Goal: Information Seeking & Learning: Learn about a topic

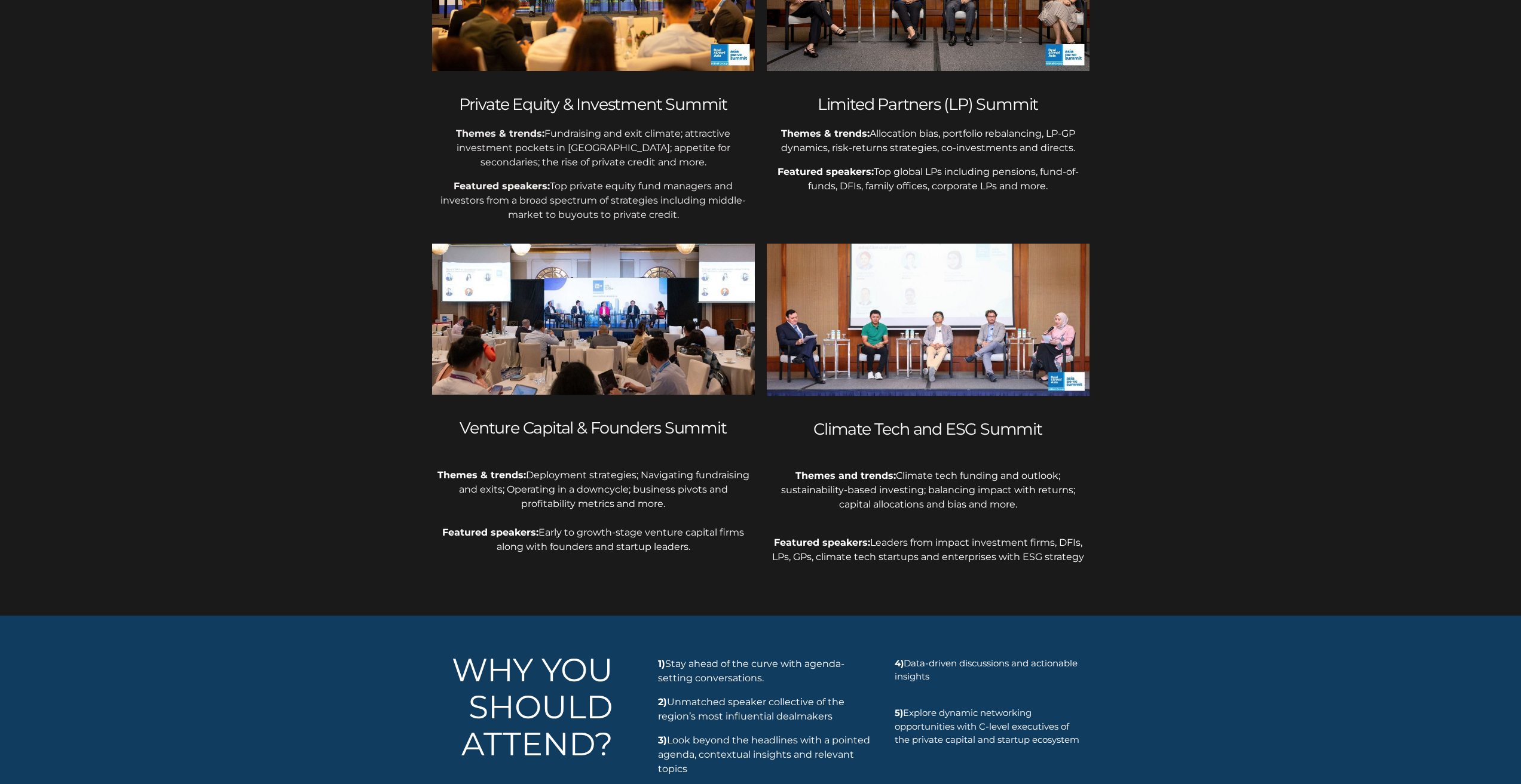
scroll to position [836, 0]
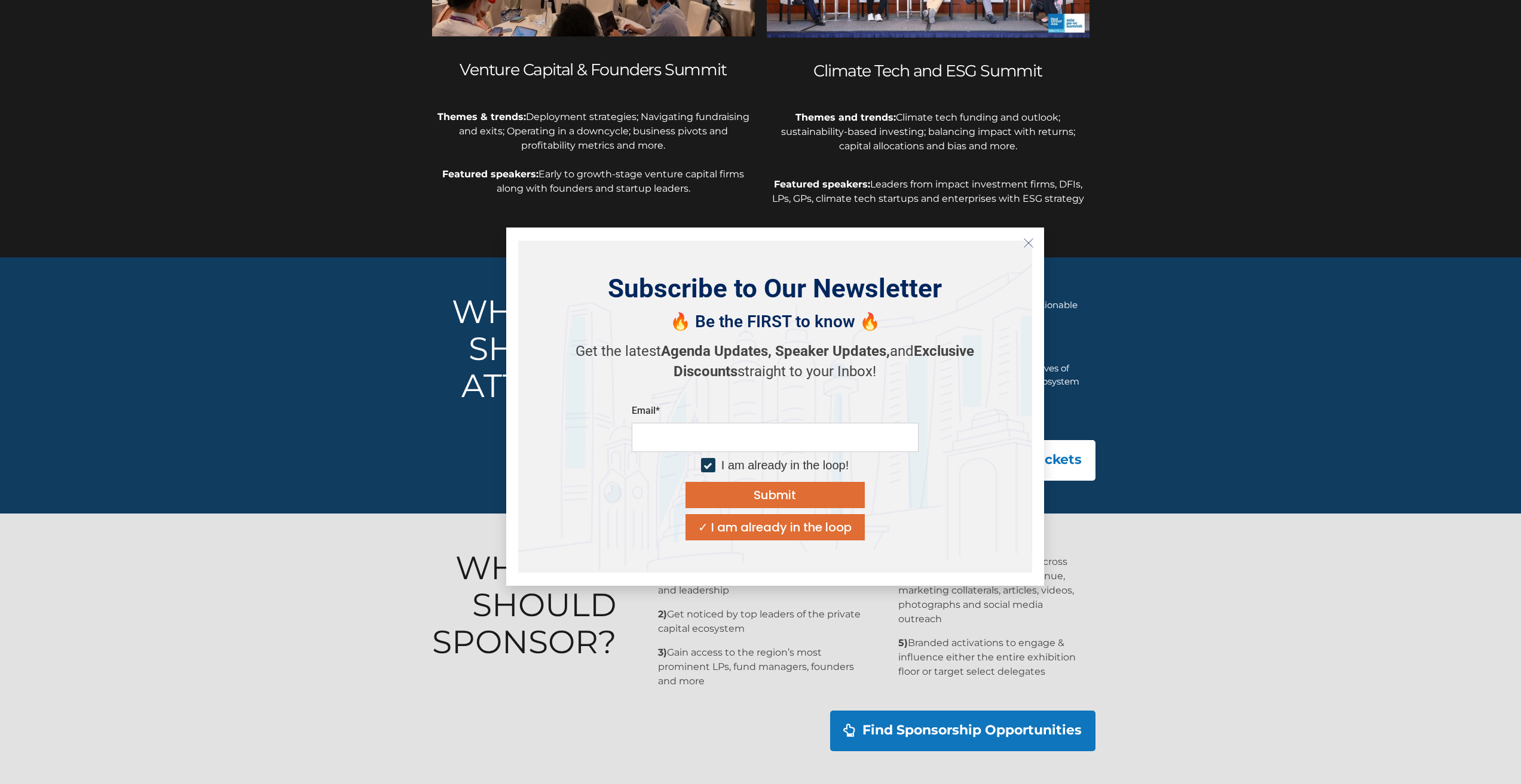
click at [1029, 237] on icon "Close" at bounding box center [1029, 243] width 11 height 11
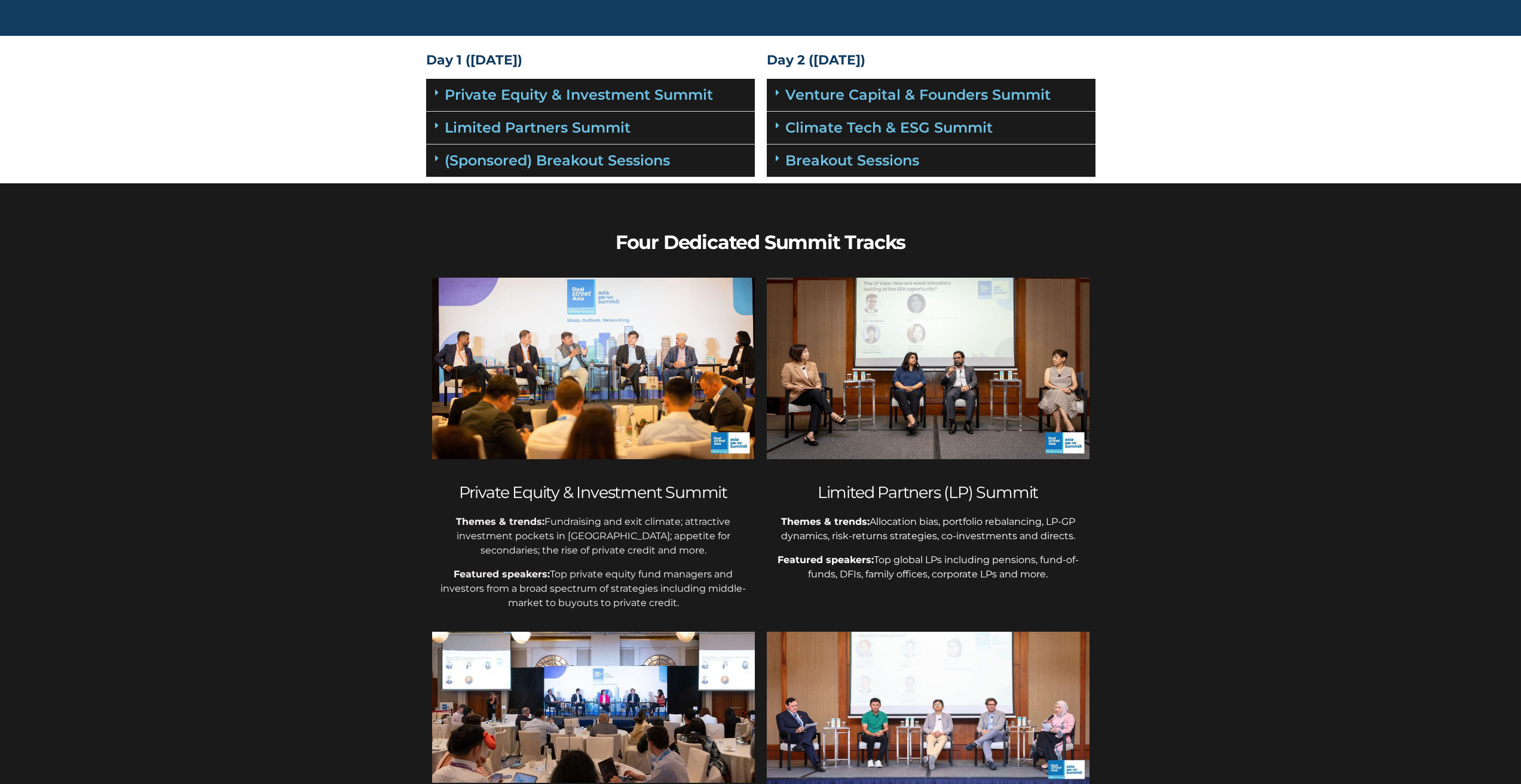
scroll to position [0, 0]
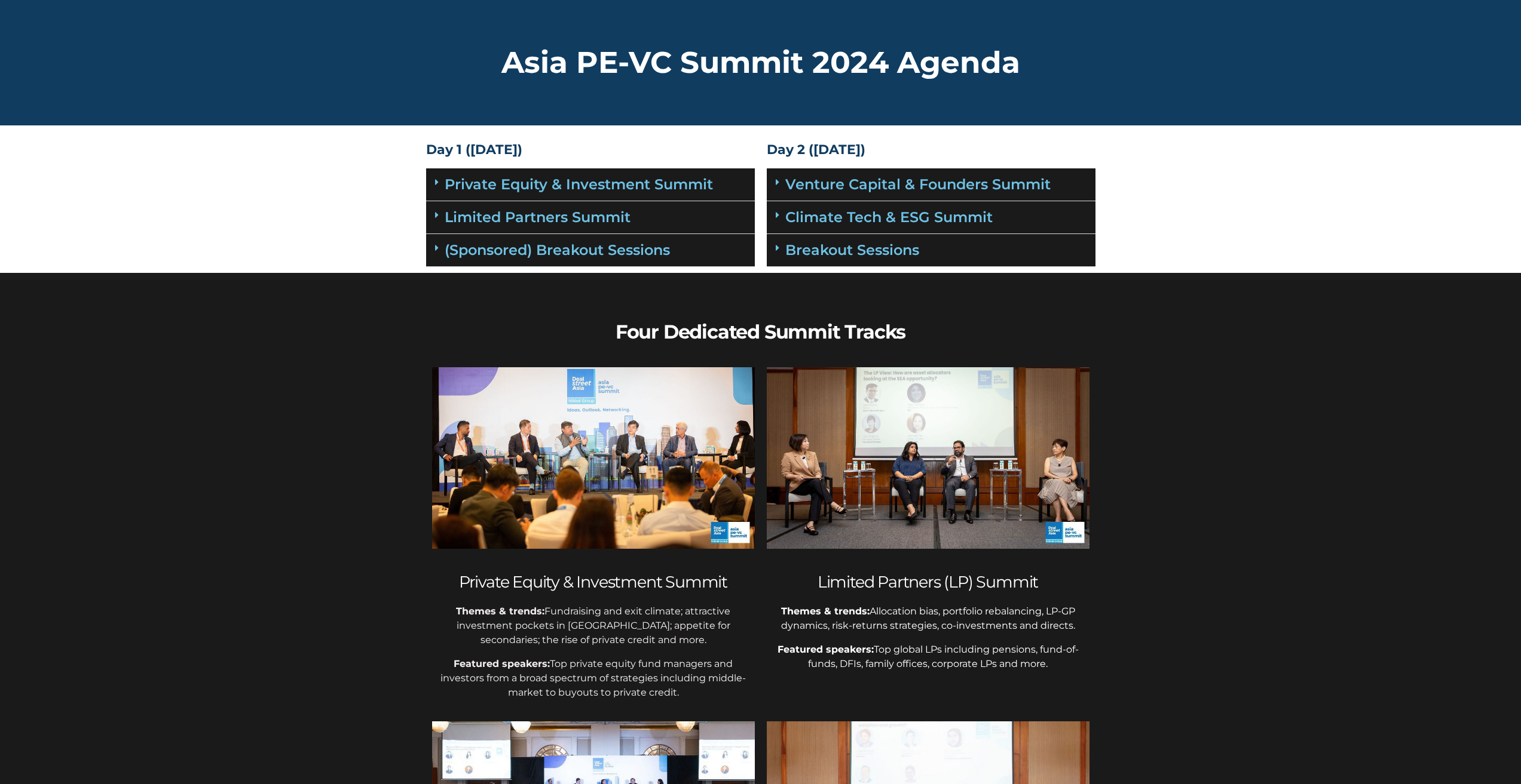
click at [433, 183] on div "Private Equity & Investment Summit" at bounding box center [590, 185] width 329 height 33
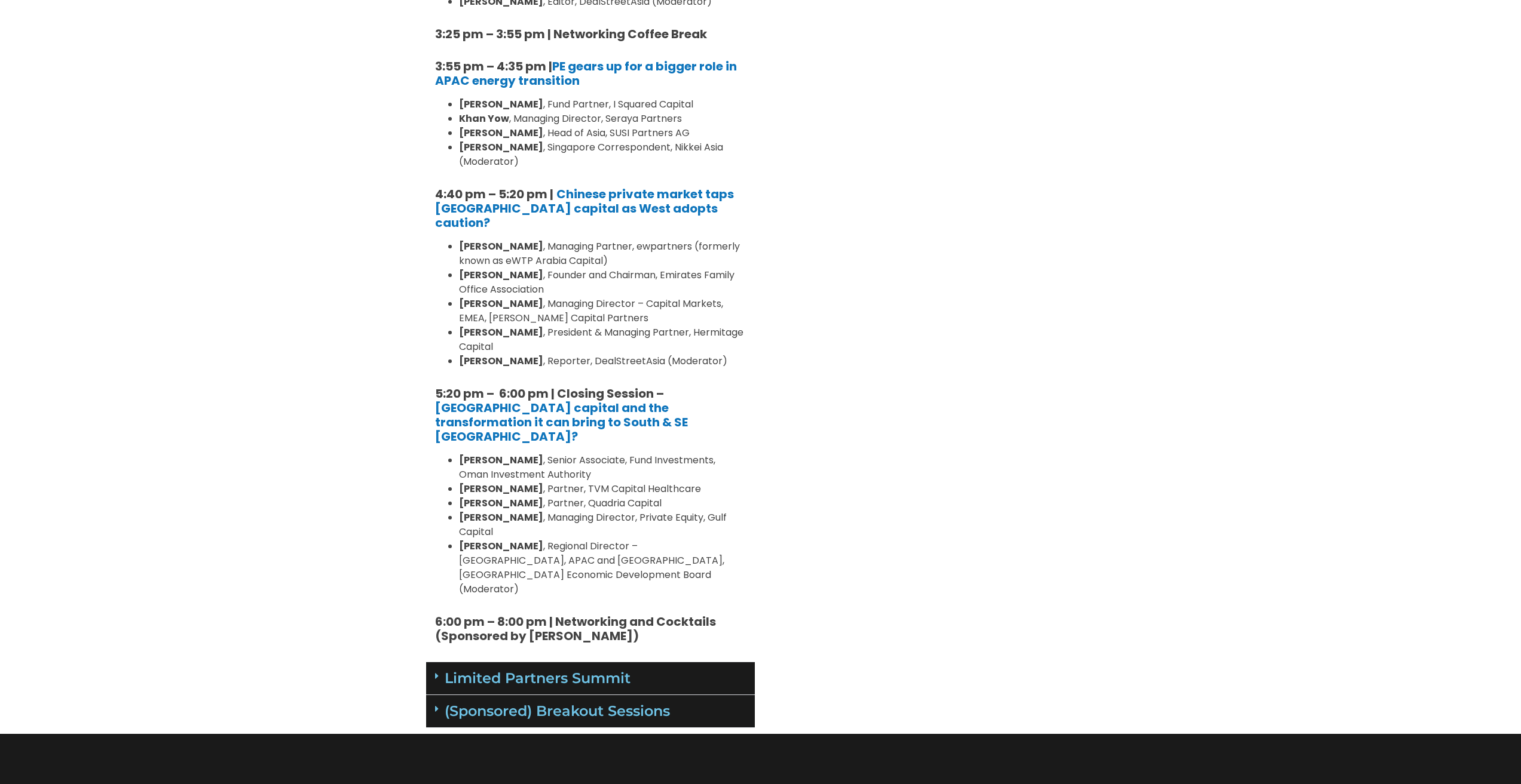
scroll to position [1433, 0]
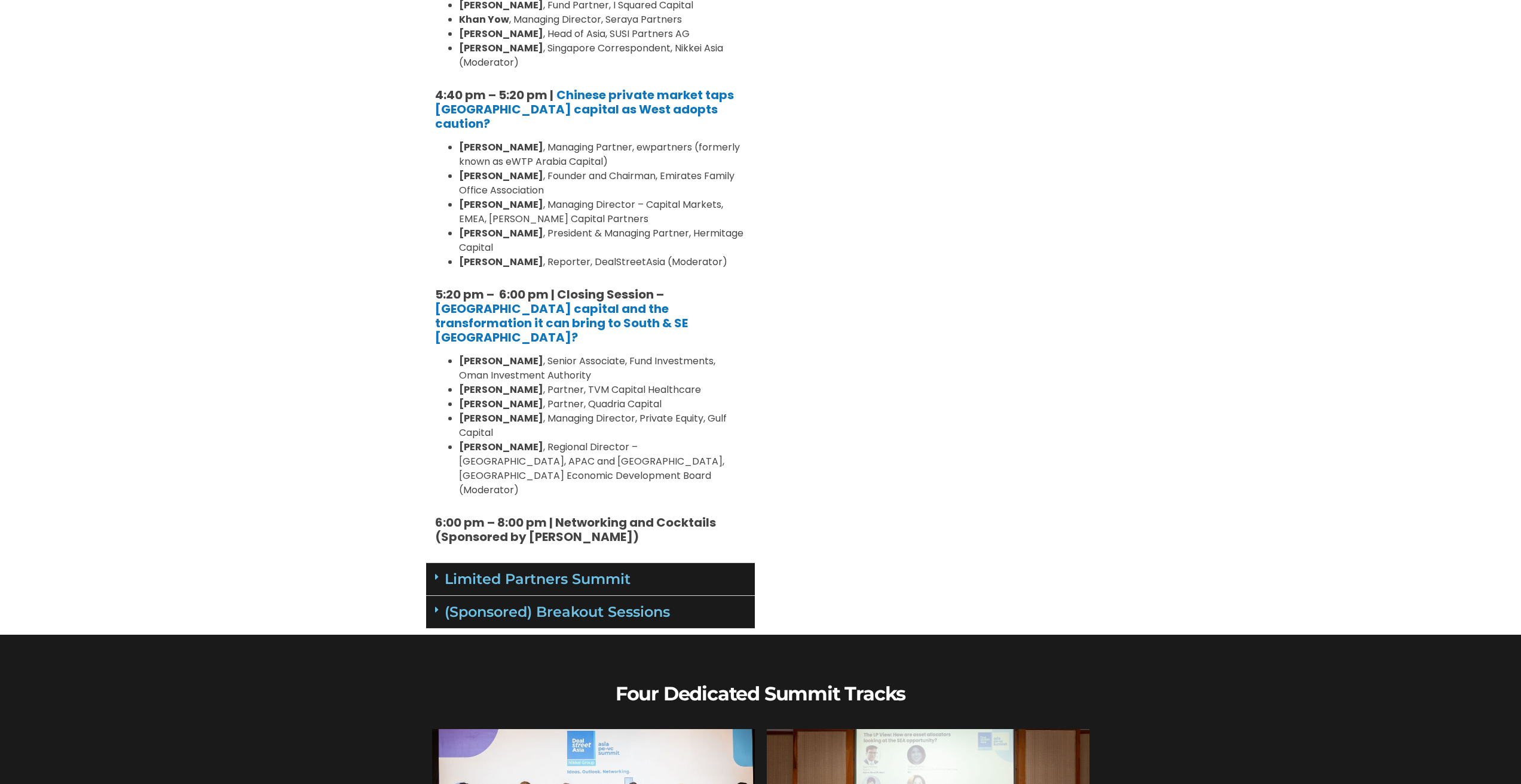
click at [435, 572] on icon at bounding box center [437, 577] width 4 height 10
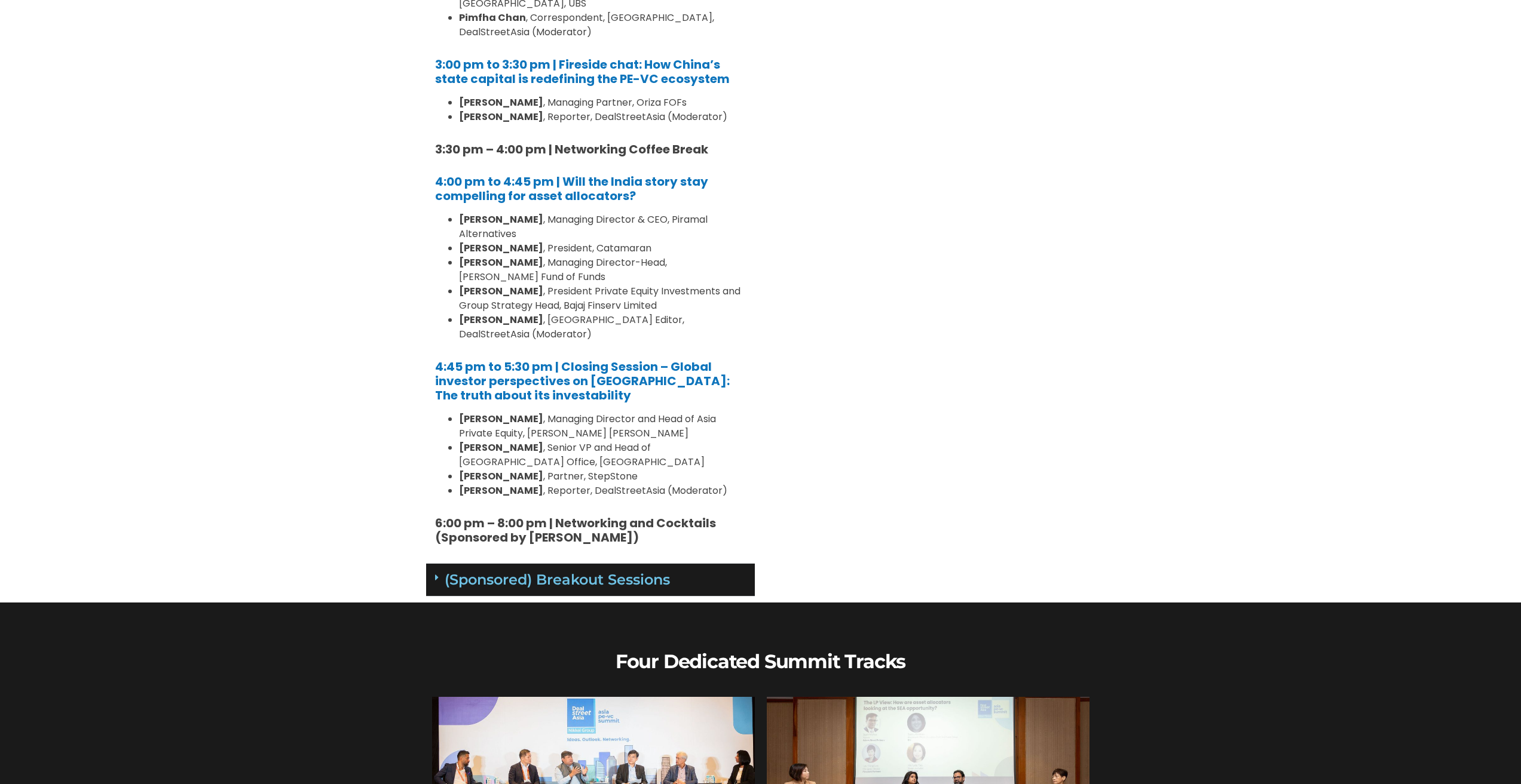
scroll to position [3105, 0]
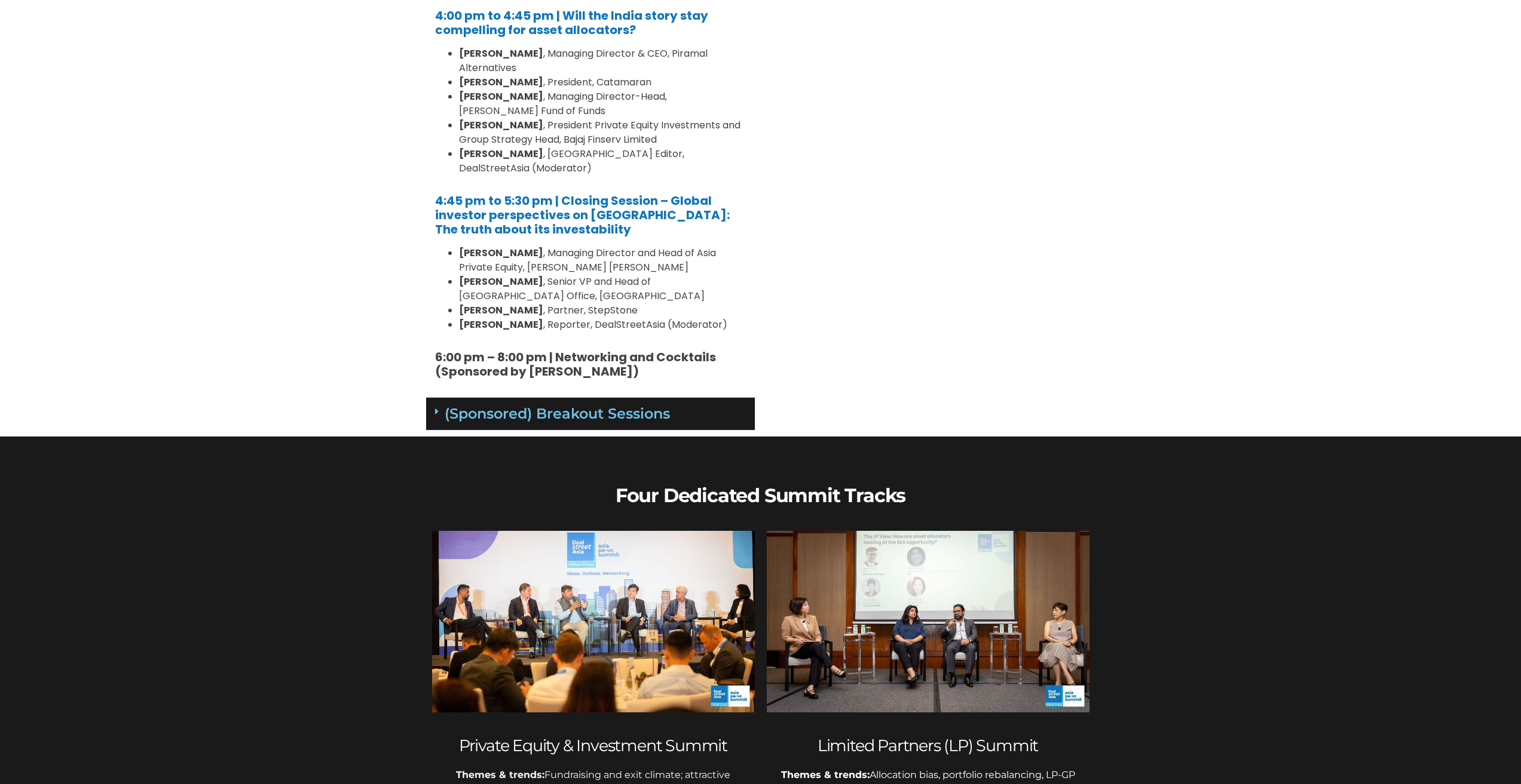
click at [435, 407] on icon at bounding box center [437, 412] width 4 height 10
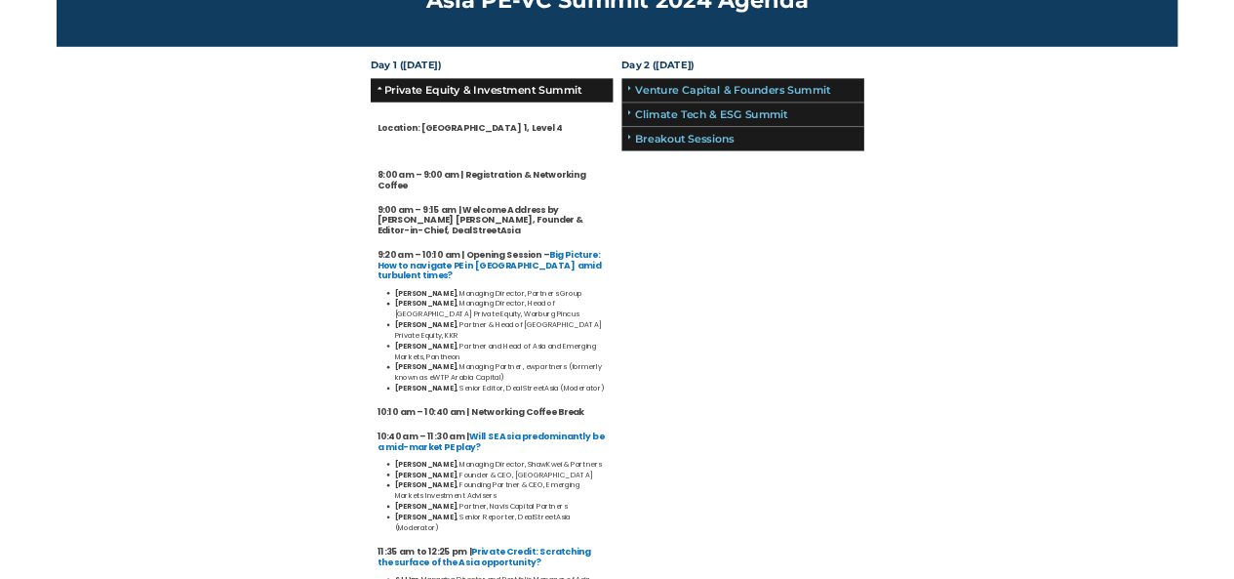
scroll to position [0, 0]
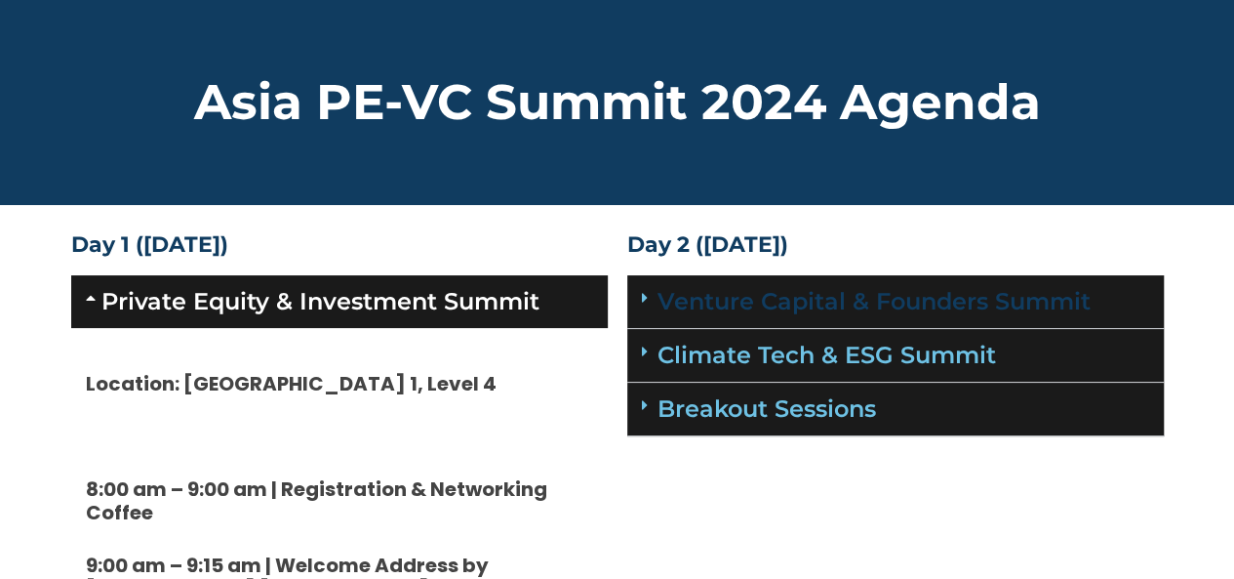
click at [751, 314] on link "Venture Capital & Founders​ Summit" at bounding box center [874, 301] width 433 height 28
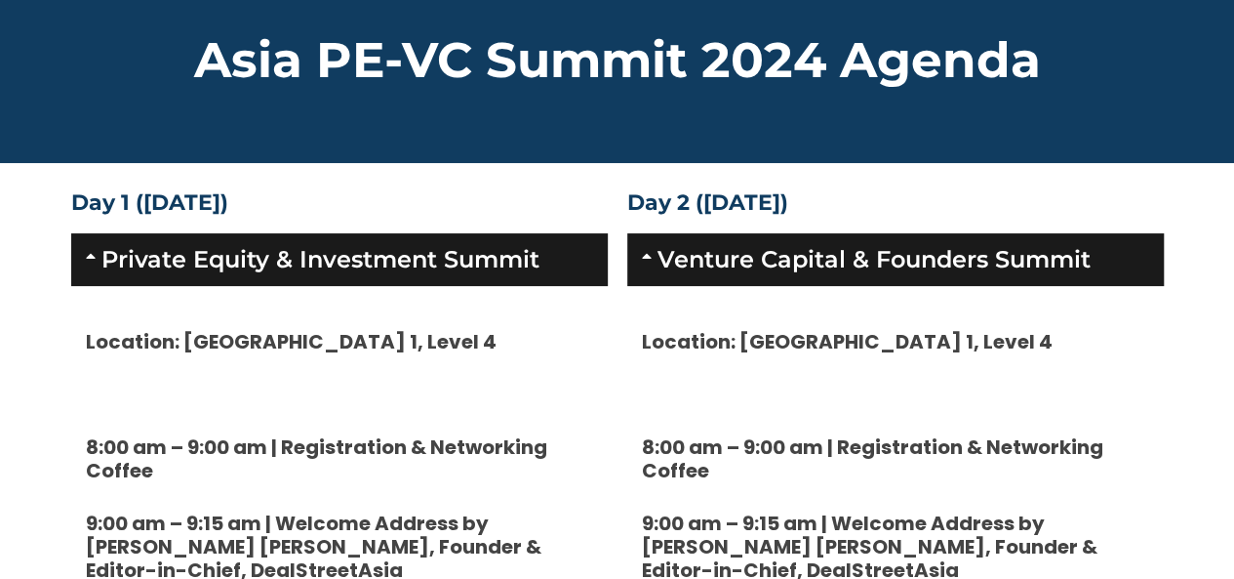
scroll to position [36, 0]
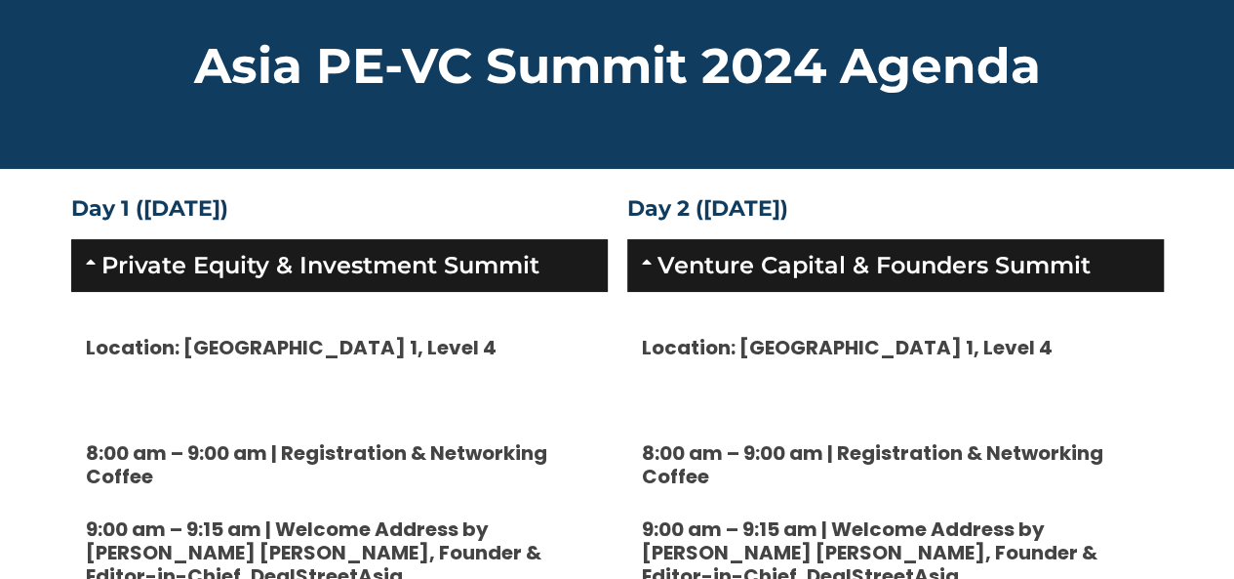
click at [91, 266] on icon at bounding box center [94, 262] width 16 height 16
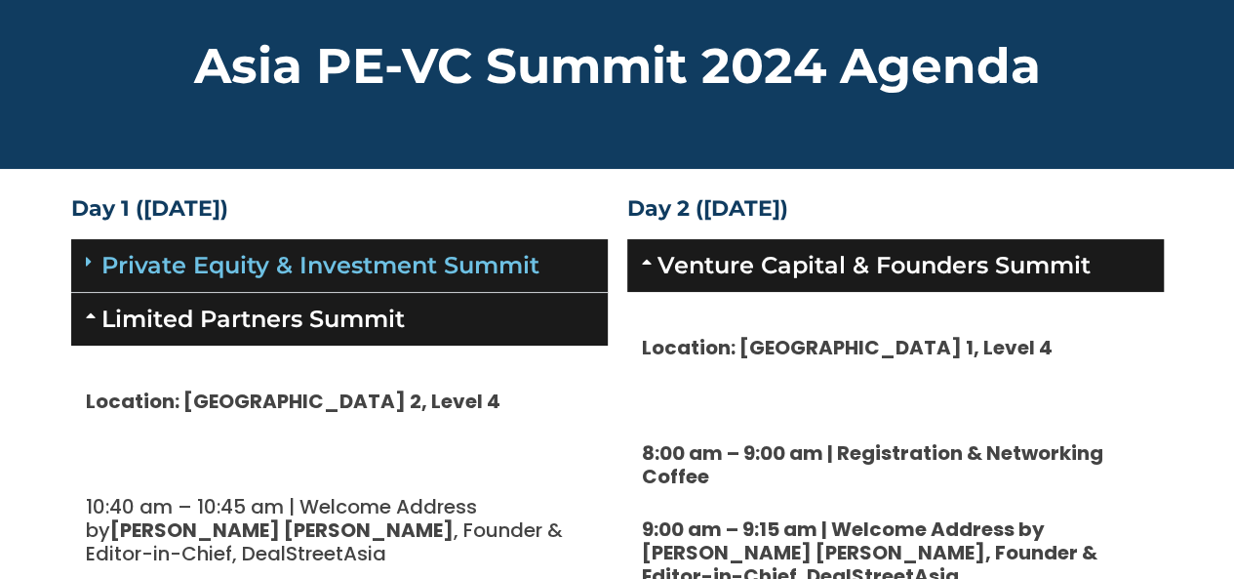
click at [101, 325] on link "Limited Partners Summit" at bounding box center [252, 318] width 303 height 28
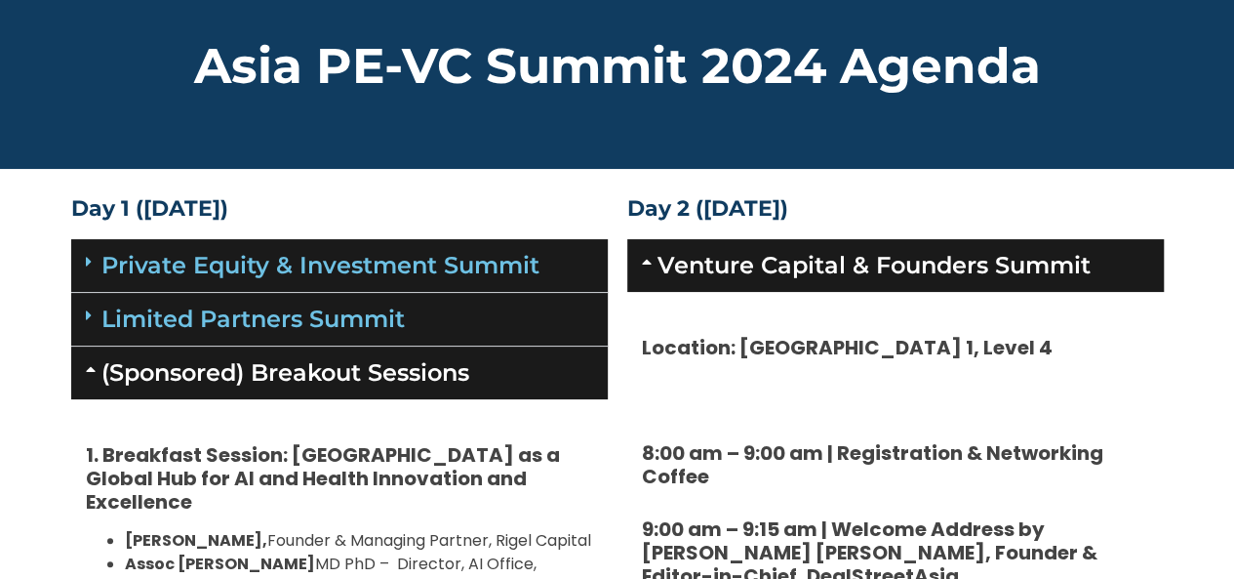
click at [101, 376] on link "(Sponsored) Breakout Sessions" at bounding box center [285, 372] width 368 height 28
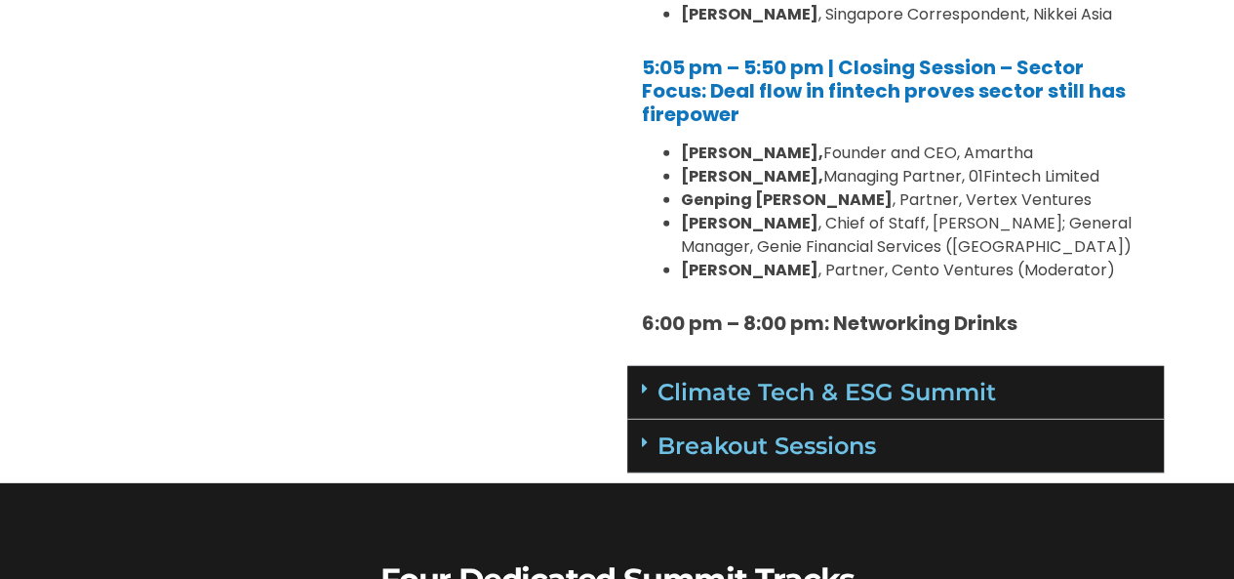
scroll to position [2638, 0]
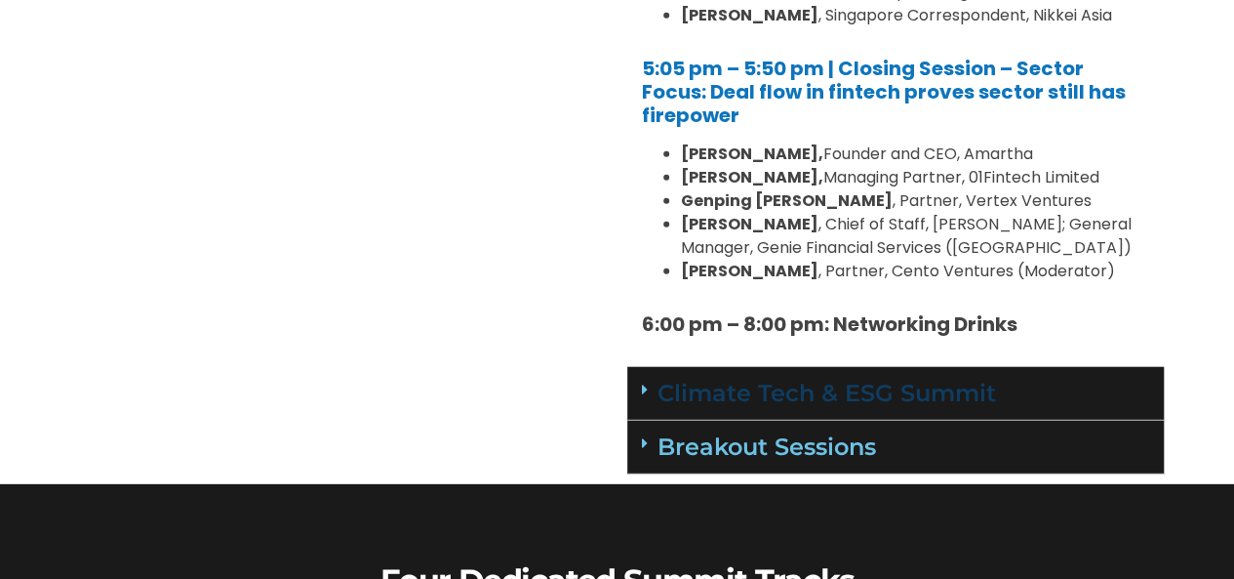
click at [660, 379] on link "Climate Tech & ESG Summit" at bounding box center [827, 393] width 339 height 28
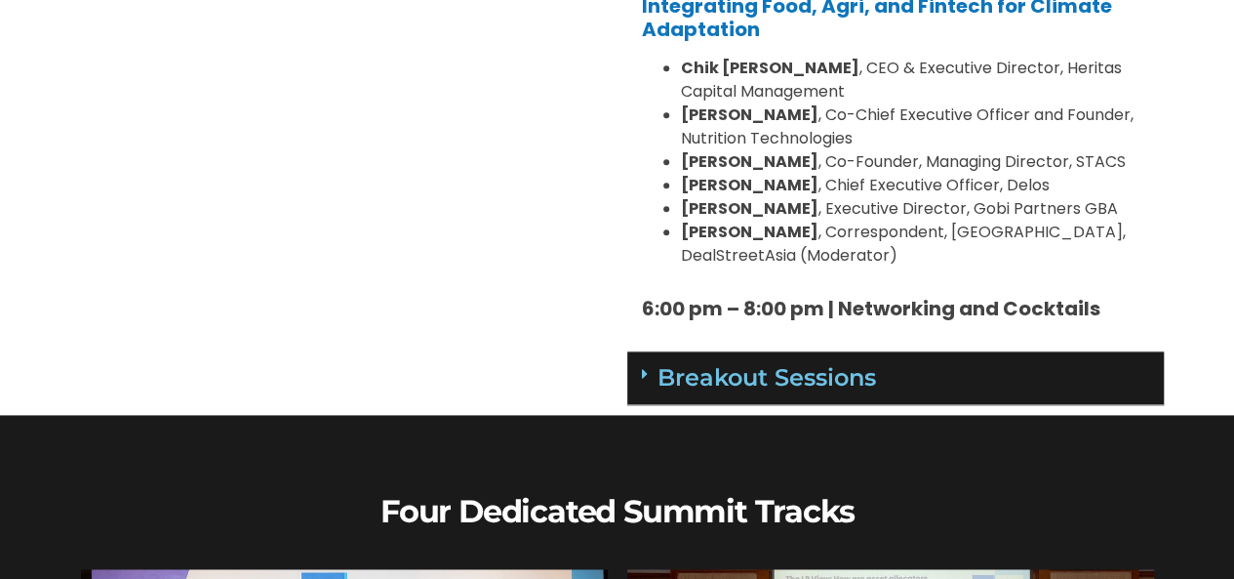
scroll to position [4832, 0]
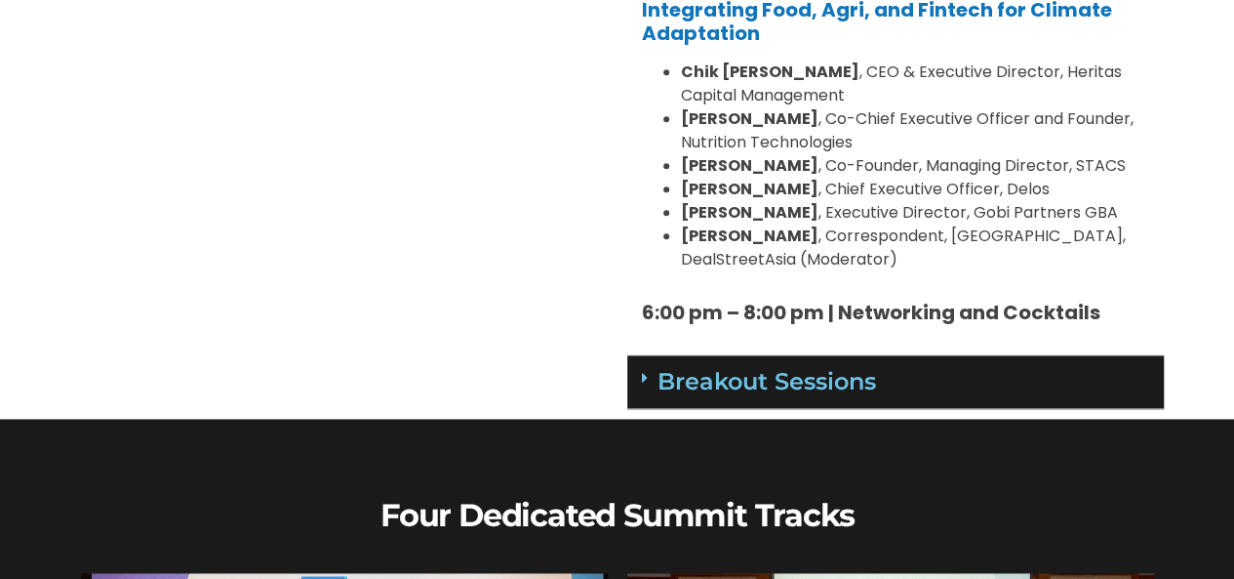
click at [645, 355] on div "Breakout Sessions" at bounding box center [895, 382] width 537 height 54
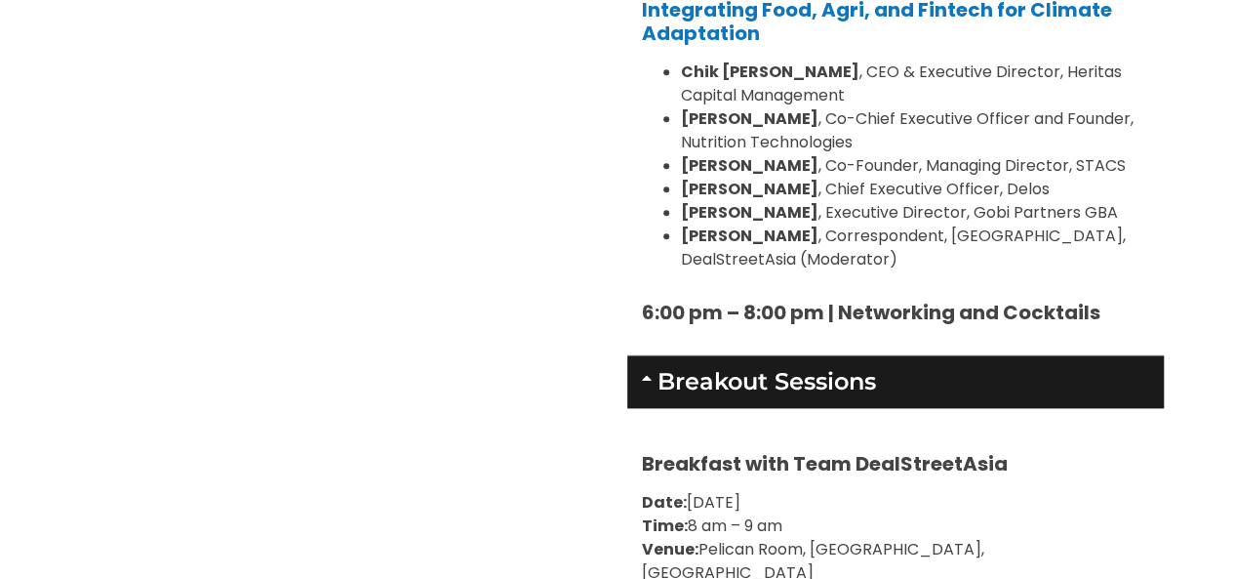
scroll to position [4833, 0]
